Goal: Information Seeking & Learning: Learn about a topic

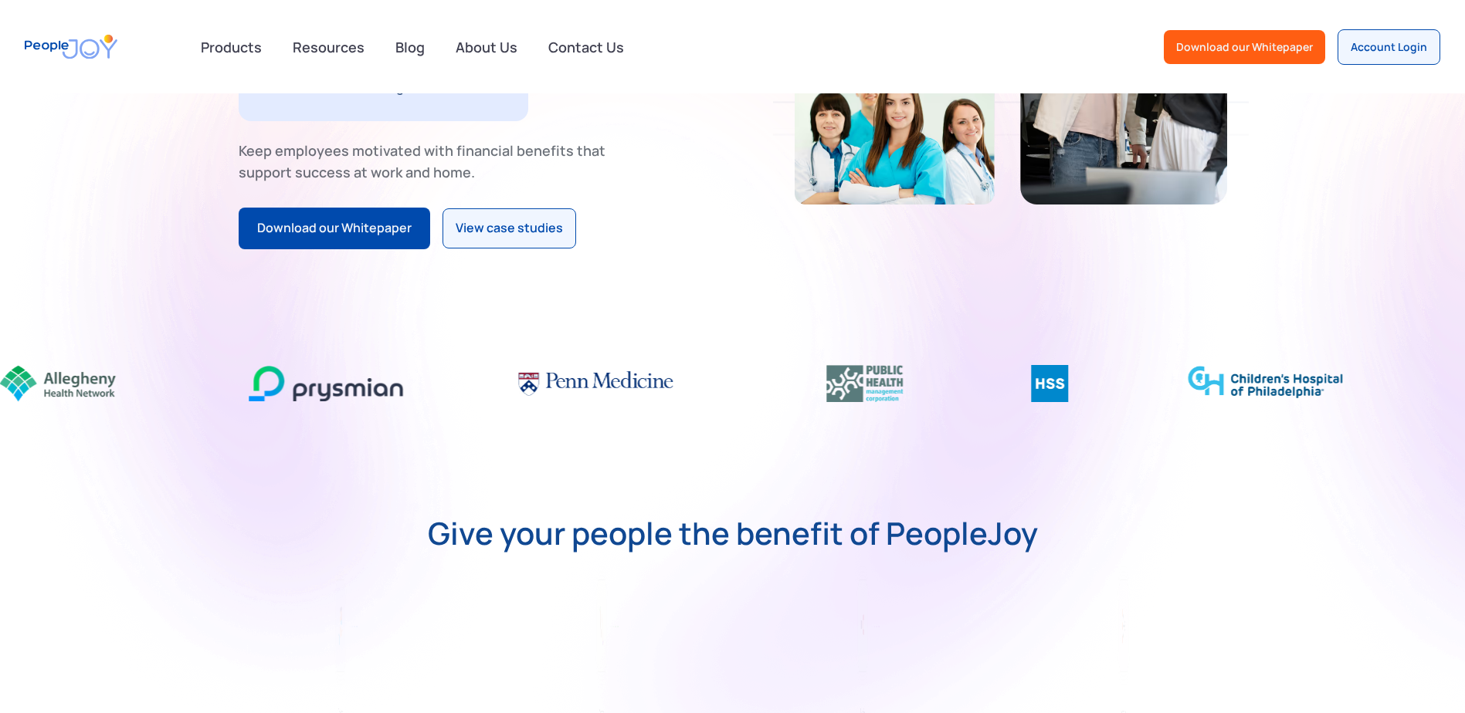
scroll to position [306, 0]
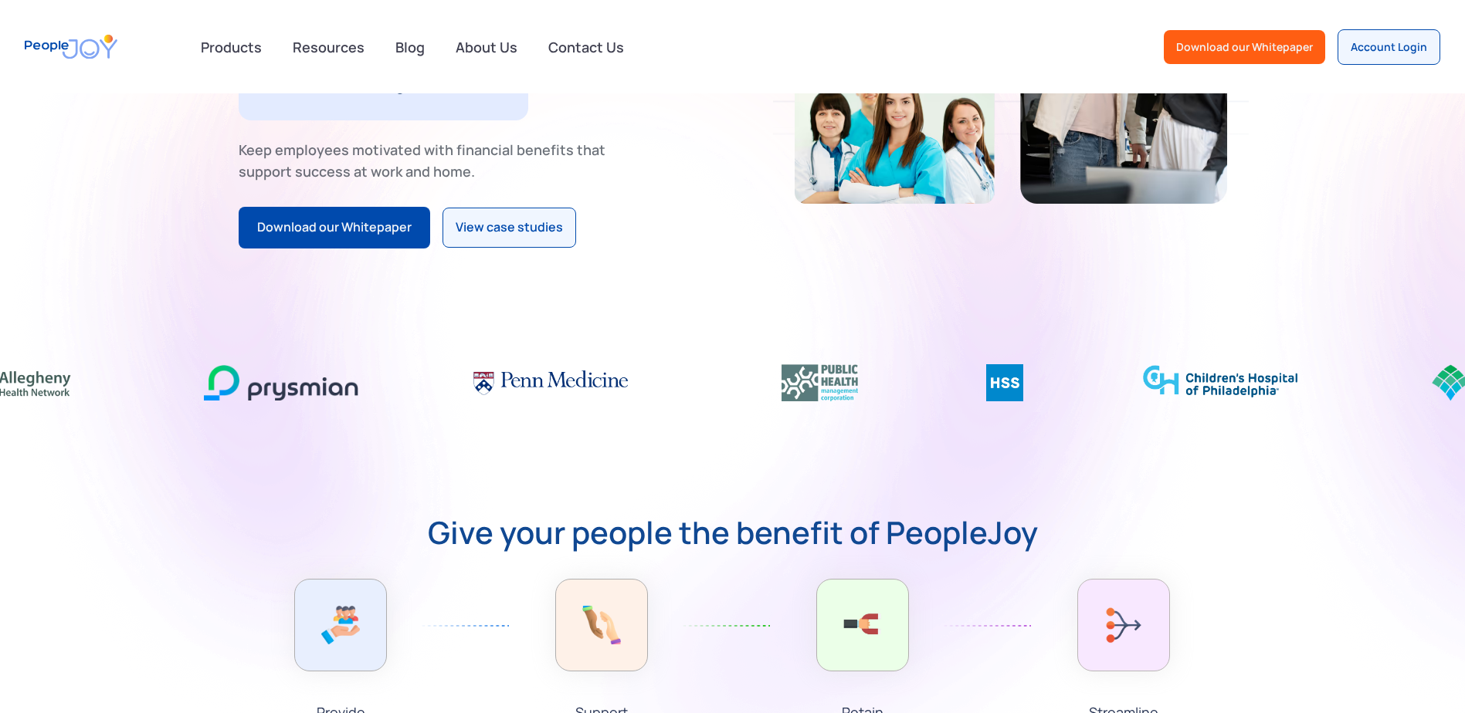
click at [516, 390] on img at bounding box center [550, 382] width 154 height 37
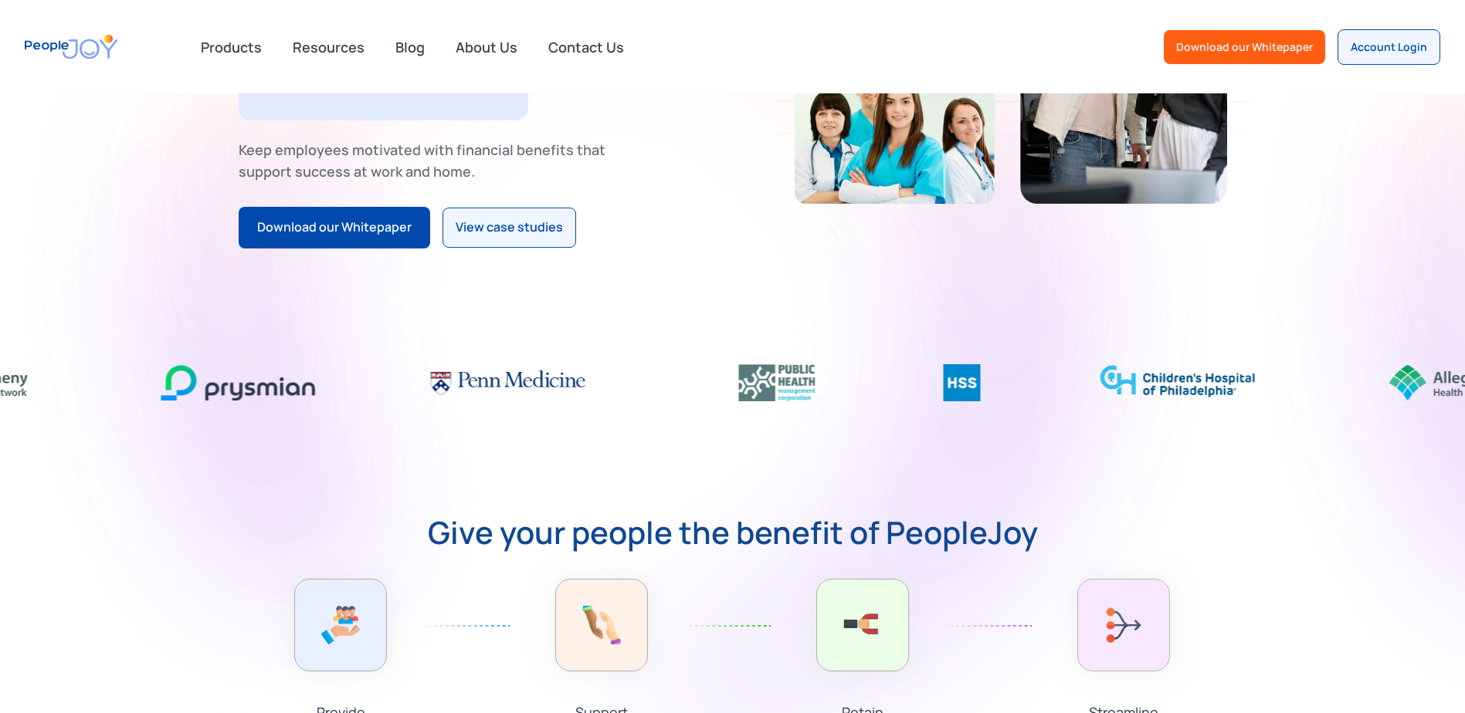
scroll to position [0, 0]
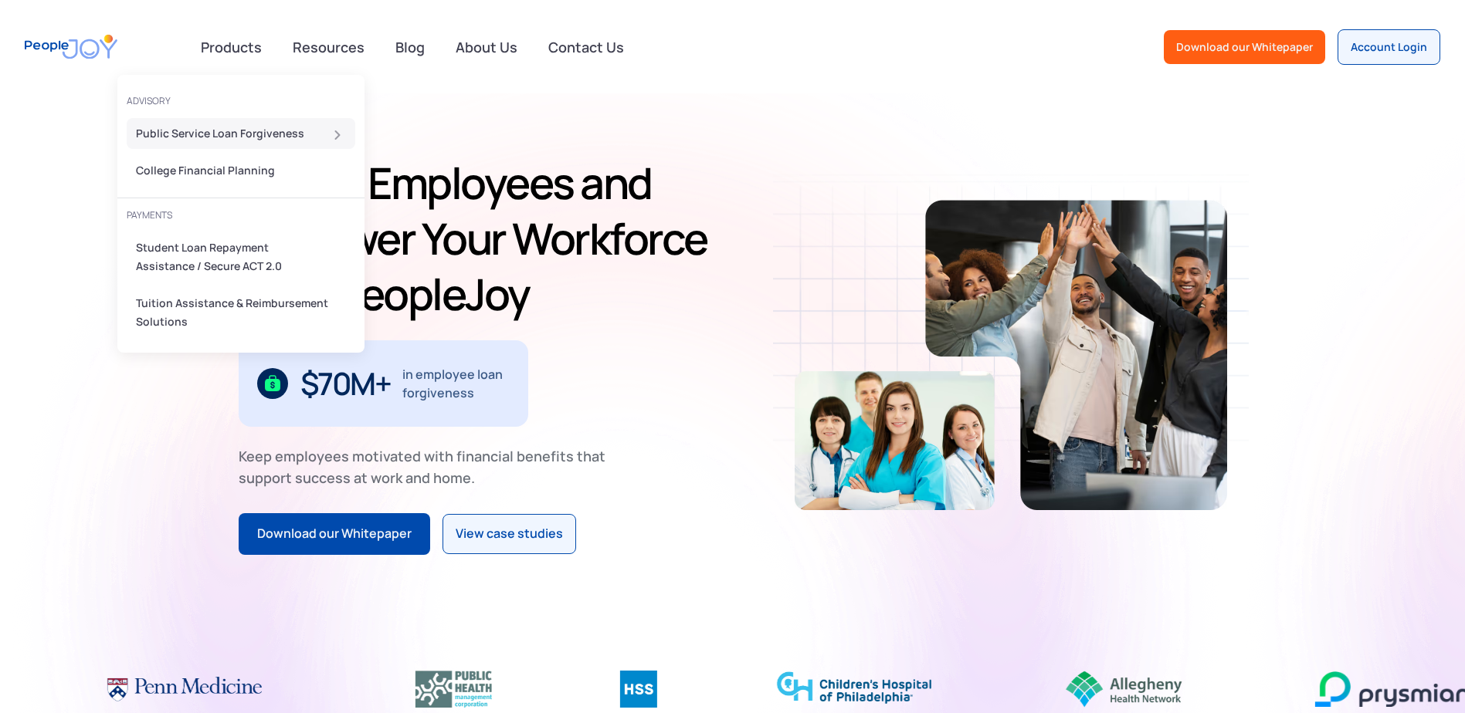
click at [205, 133] on div "Public Service Loan Forgiveness" at bounding box center [236, 133] width 201 height 19
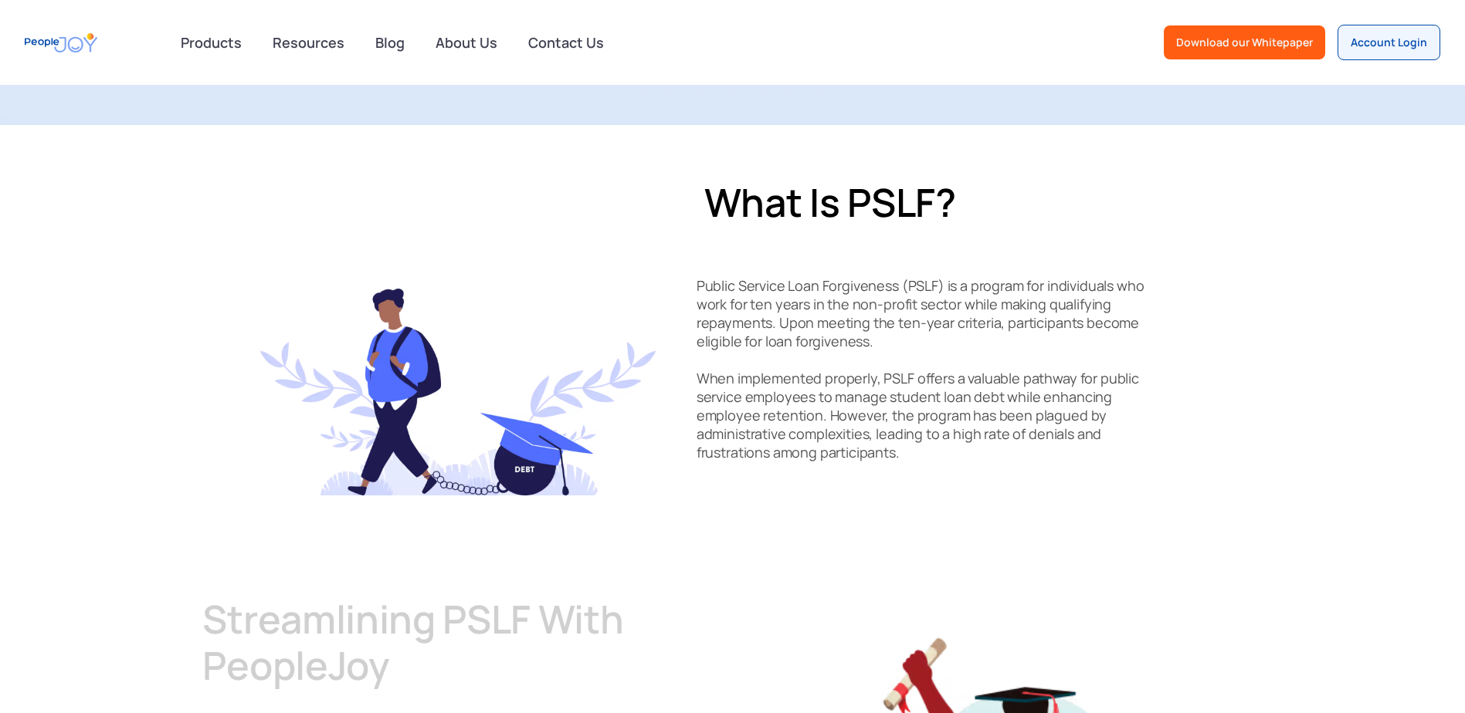
scroll to position [273, 0]
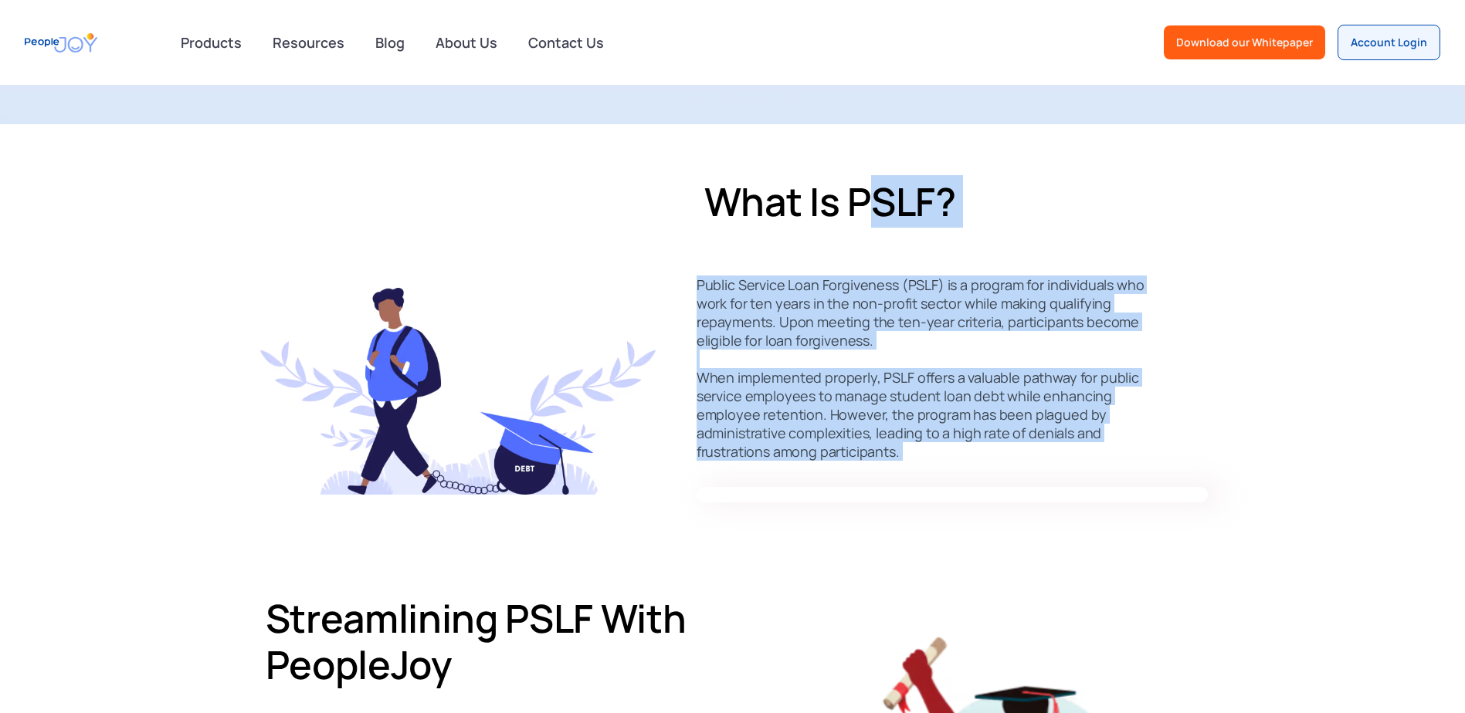
drag, startPoint x: 875, startPoint y: 177, endPoint x: 972, endPoint y: 493, distance: 330.2
click at [972, 493] on div "What is PSLF? Public Service Loan Forgiveness (PSLF) is a program for individua…" at bounding box center [951, 333] width 511 height 340
click at [972, 493] on div at bounding box center [951, 494] width 511 height 15
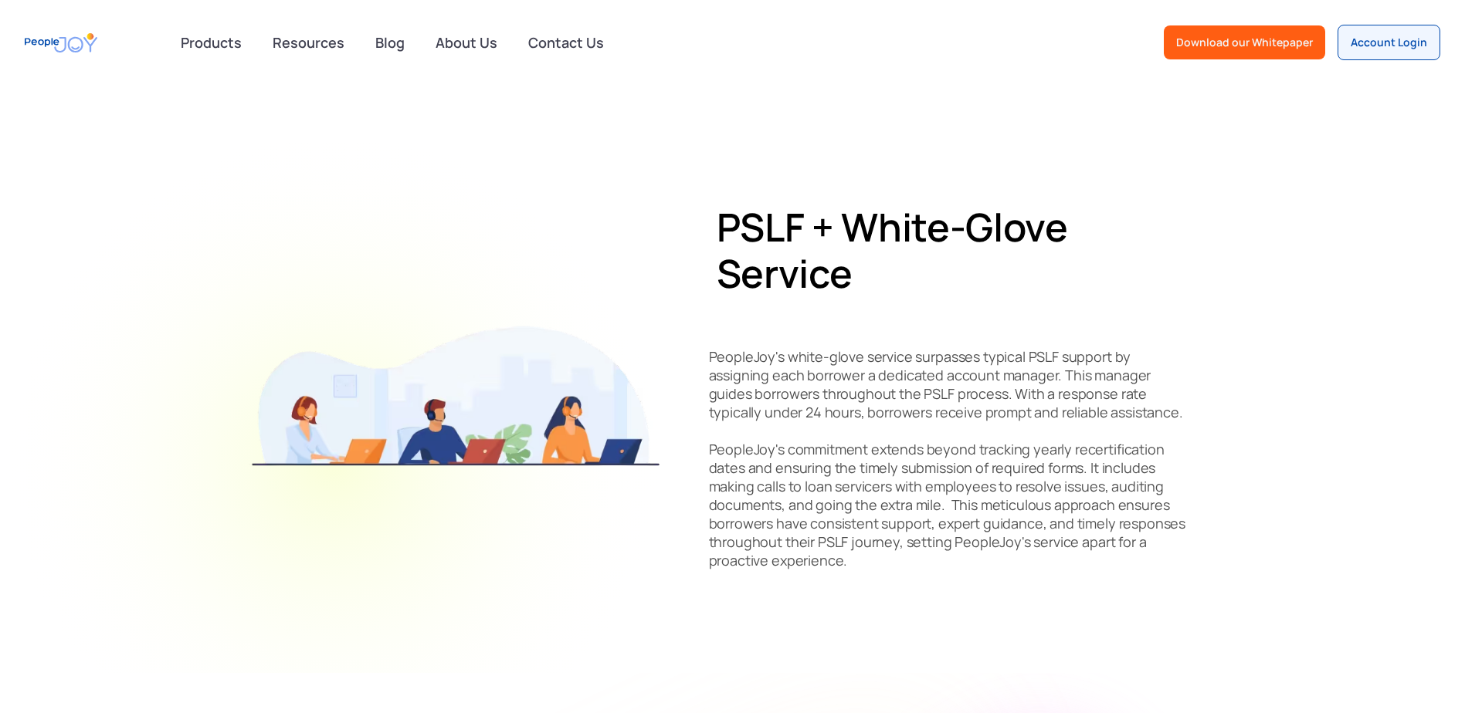
scroll to position [816, 0]
